Goal: Navigation & Orientation: Find specific page/section

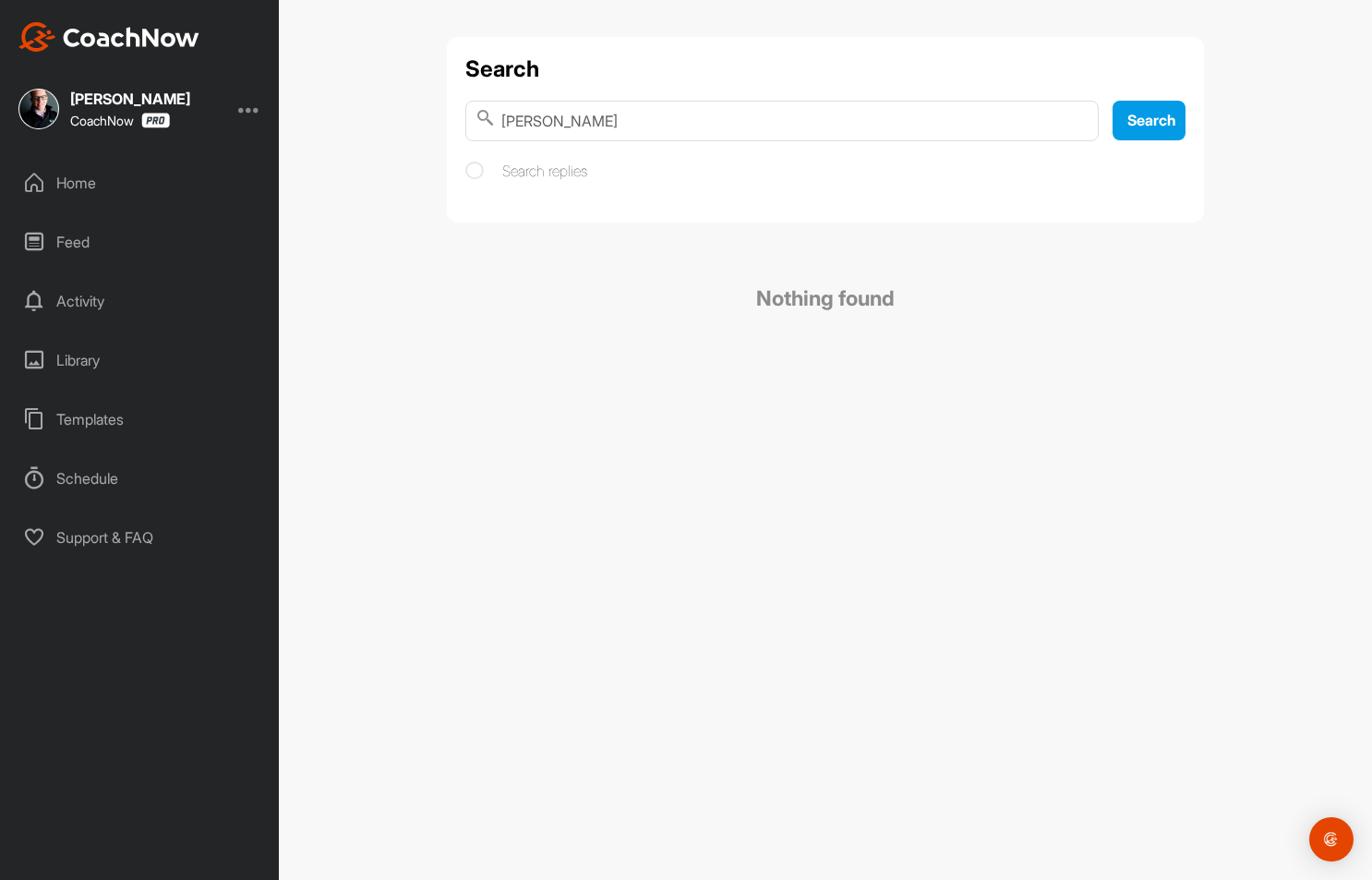
drag, startPoint x: 632, startPoint y: 120, endPoint x: 550, endPoint y: 120, distance: 82.0
click at [550, 120] on input "[PERSON_NAME]" at bounding box center [782, 120] width 633 height 40
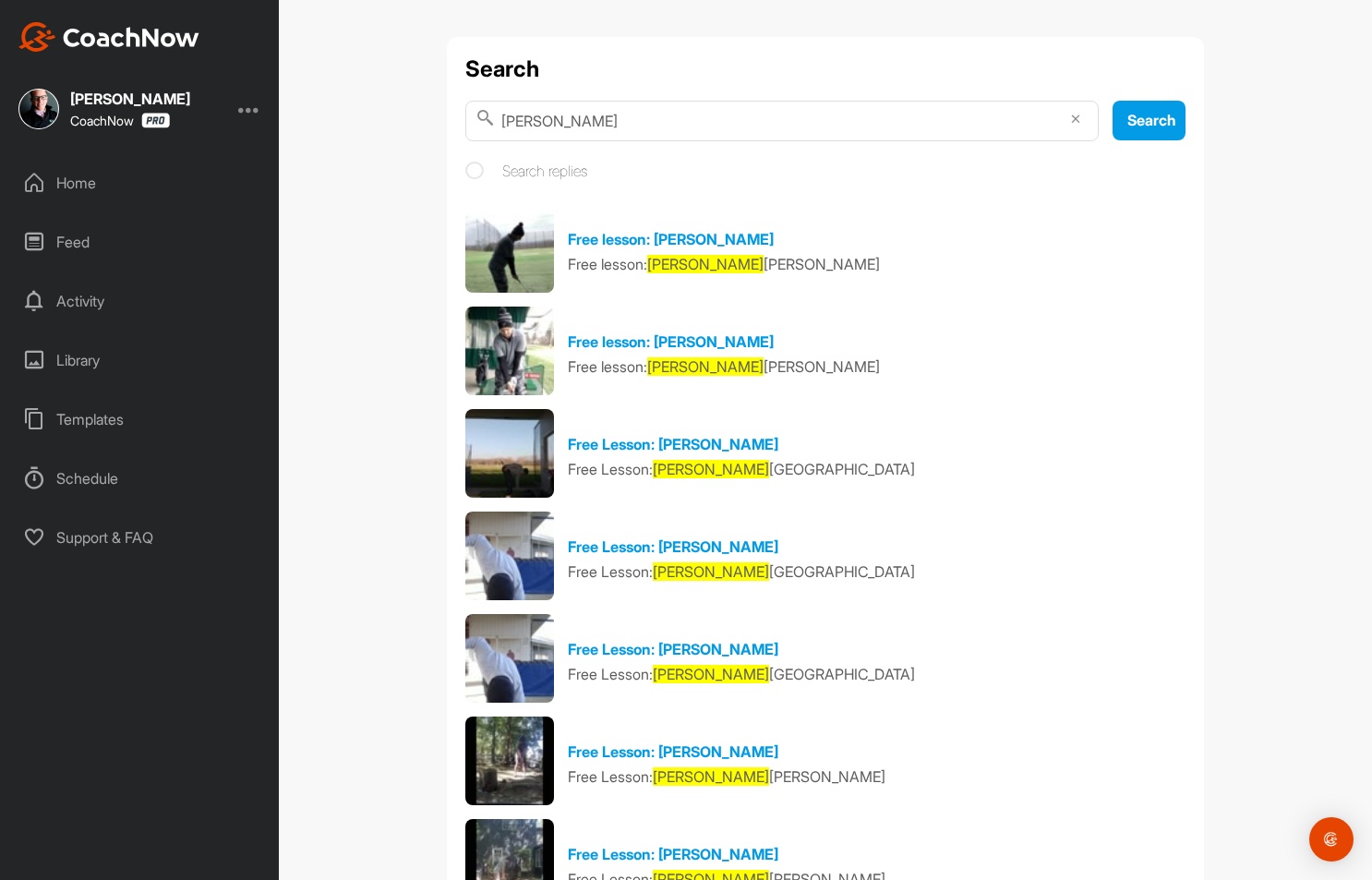
click at [601, 128] on input "[PERSON_NAME]" at bounding box center [782, 120] width 633 height 40
type input "[PERSON_NAME]"
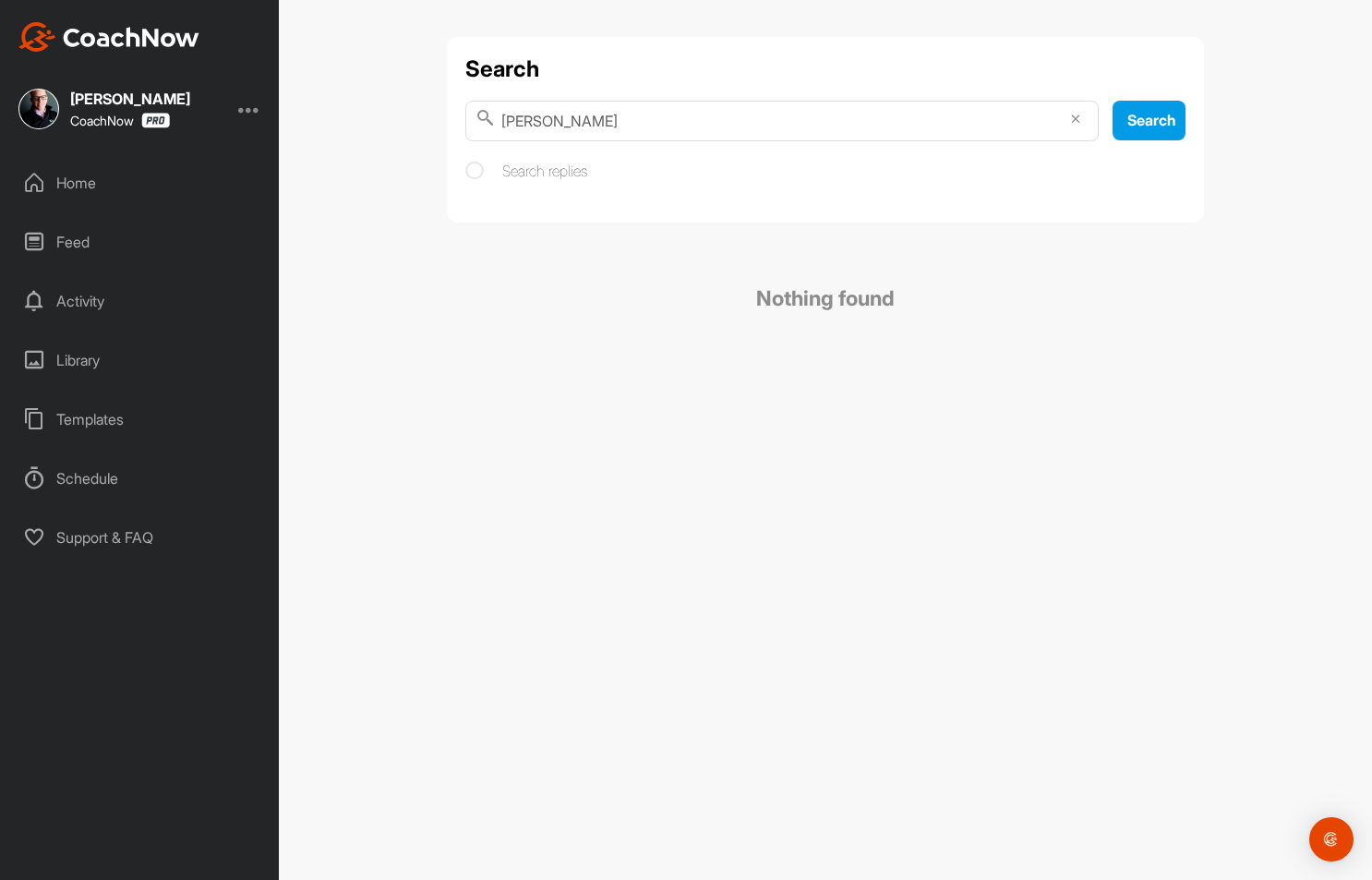
click at [237, 117] on div "[PERSON_NAME] CoachNow" at bounding box center [139, 109] width 279 height 40
click at [241, 105] on div at bounding box center [249, 109] width 22 height 22
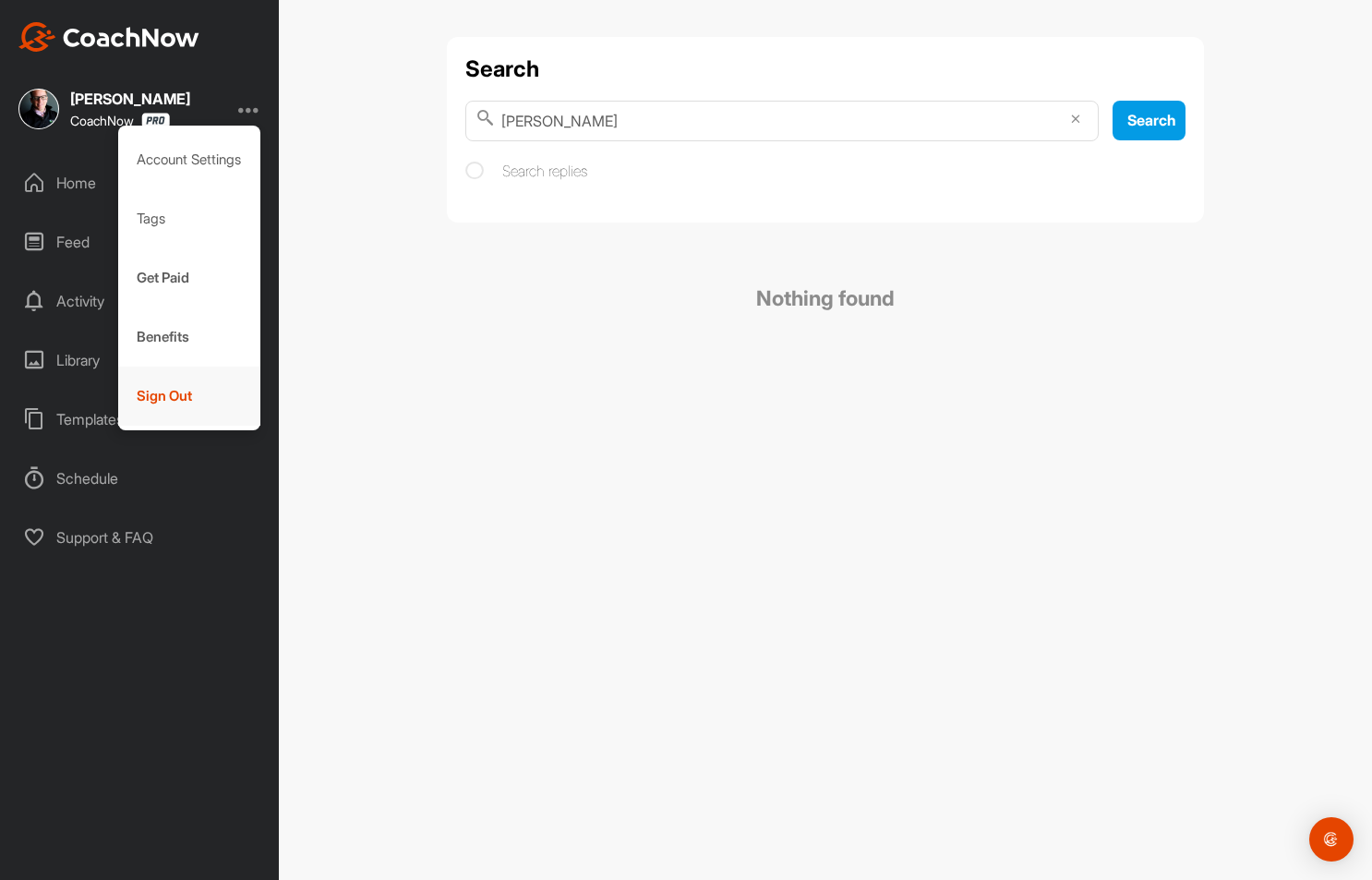
click at [173, 392] on div "Sign Out" at bounding box center [190, 395] width 143 height 59
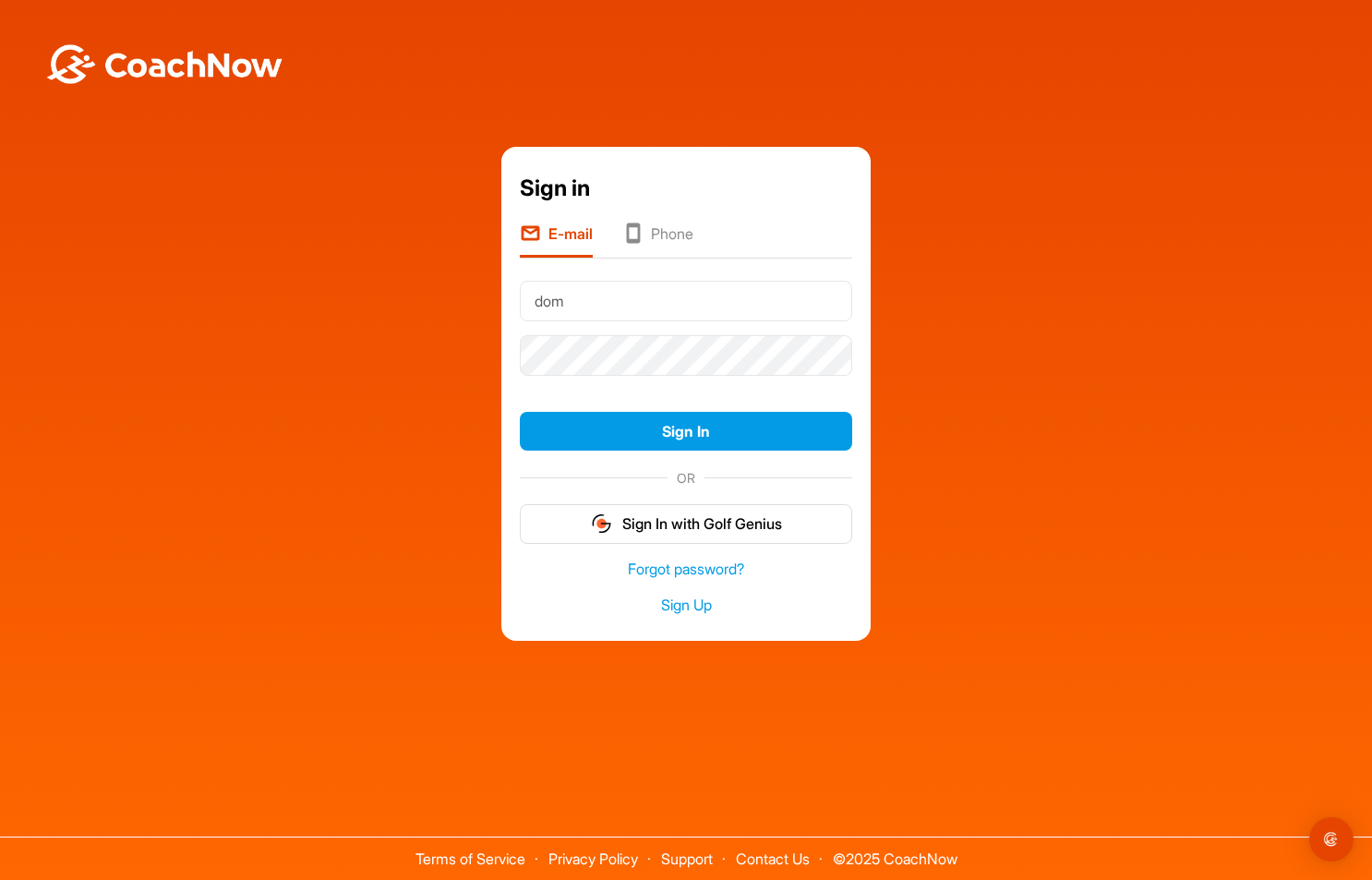
type input "[EMAIL_ADDRESS][DOMAIN_NAME]"
click at [520, 412] on button "Sign In" at bounding box center [686, 431] width 333 height 40
